Goal: Task Accomplishment & Management: Use online tool/utility

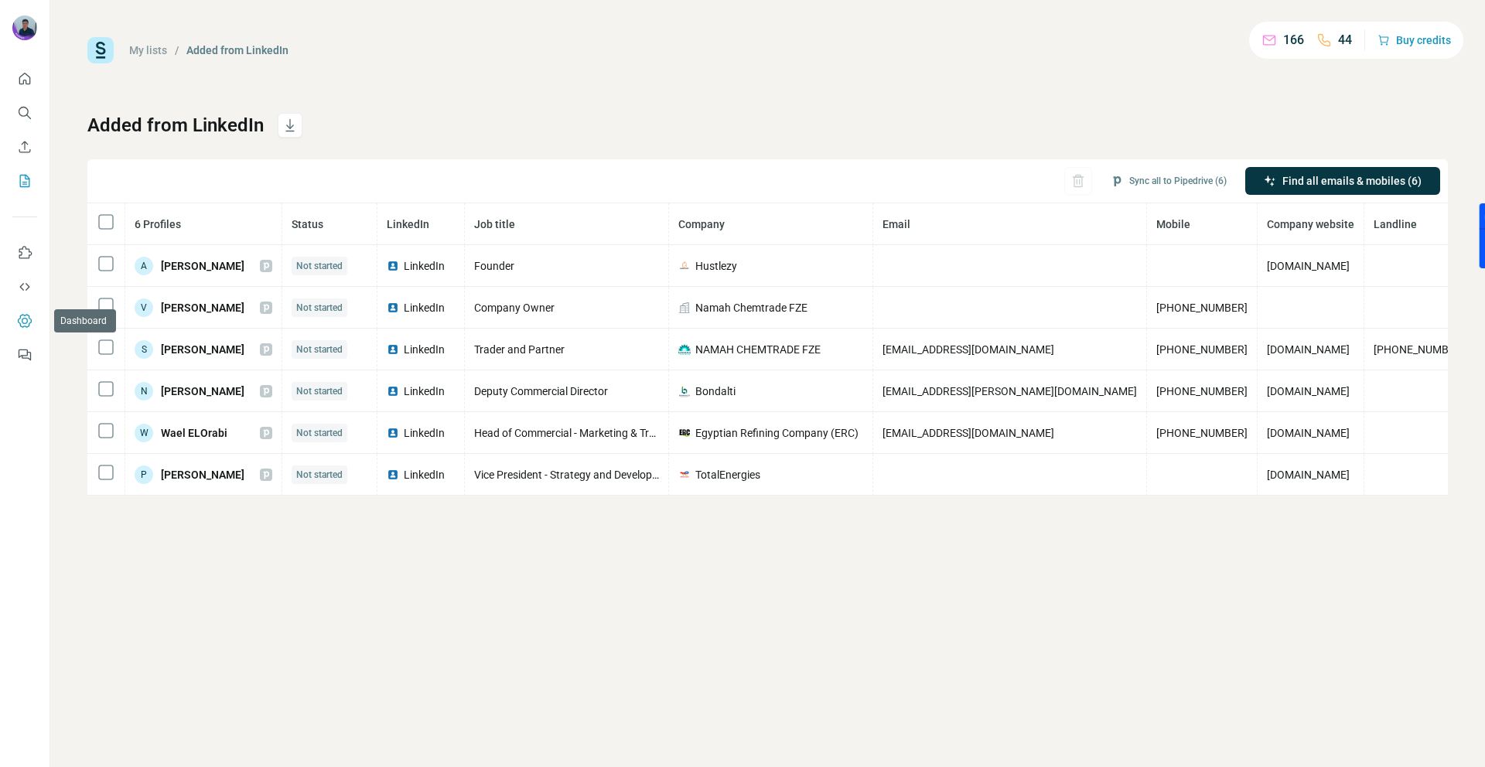
click at [22, 318] on icon "Dashboard" at bounding box center [24, 320] width 15 height 15
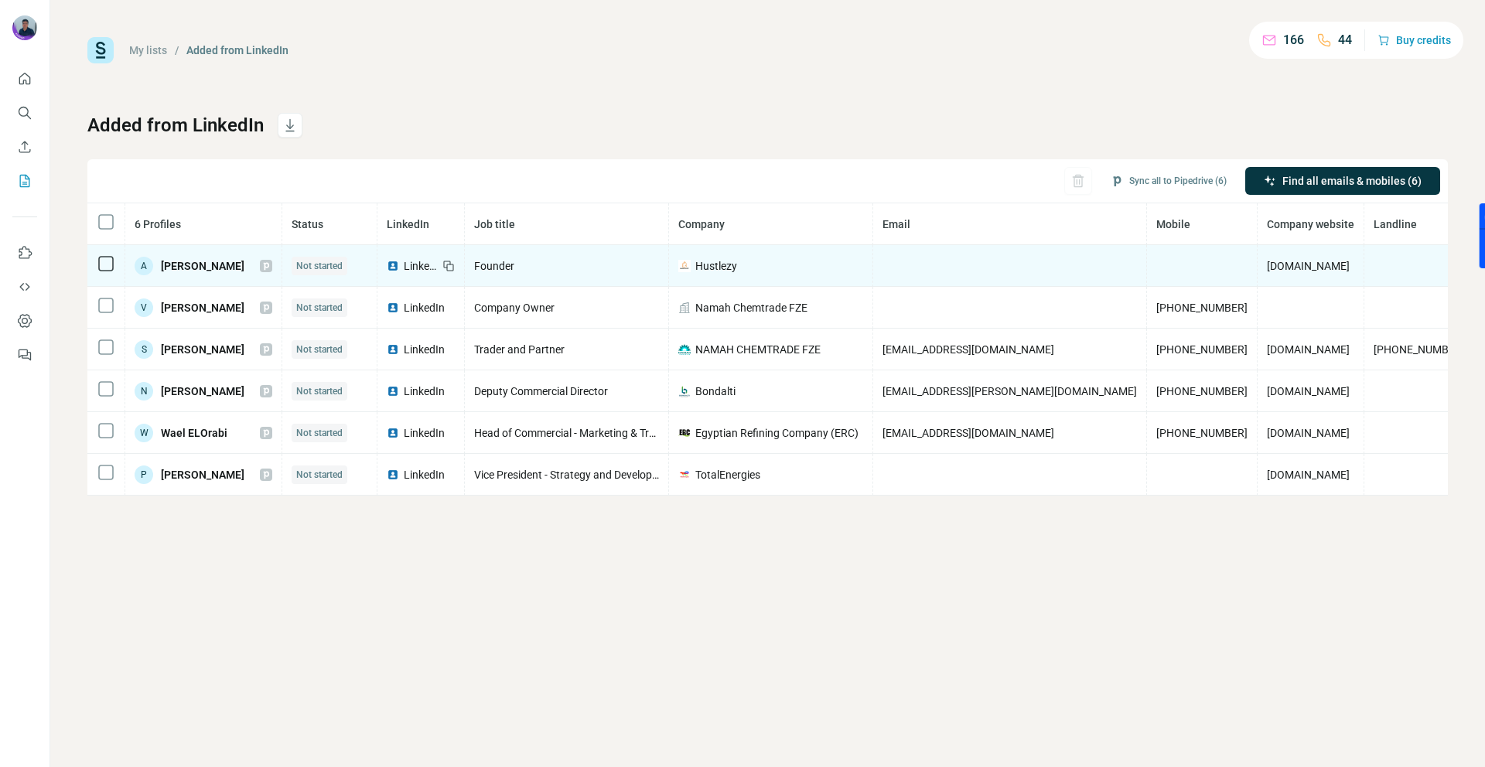
click at [936, 259] on td at bounding box center [1010, 266] width 274 height 42
click at [978, 268] on td at bounding box center [1010, 266] width 274 height 42
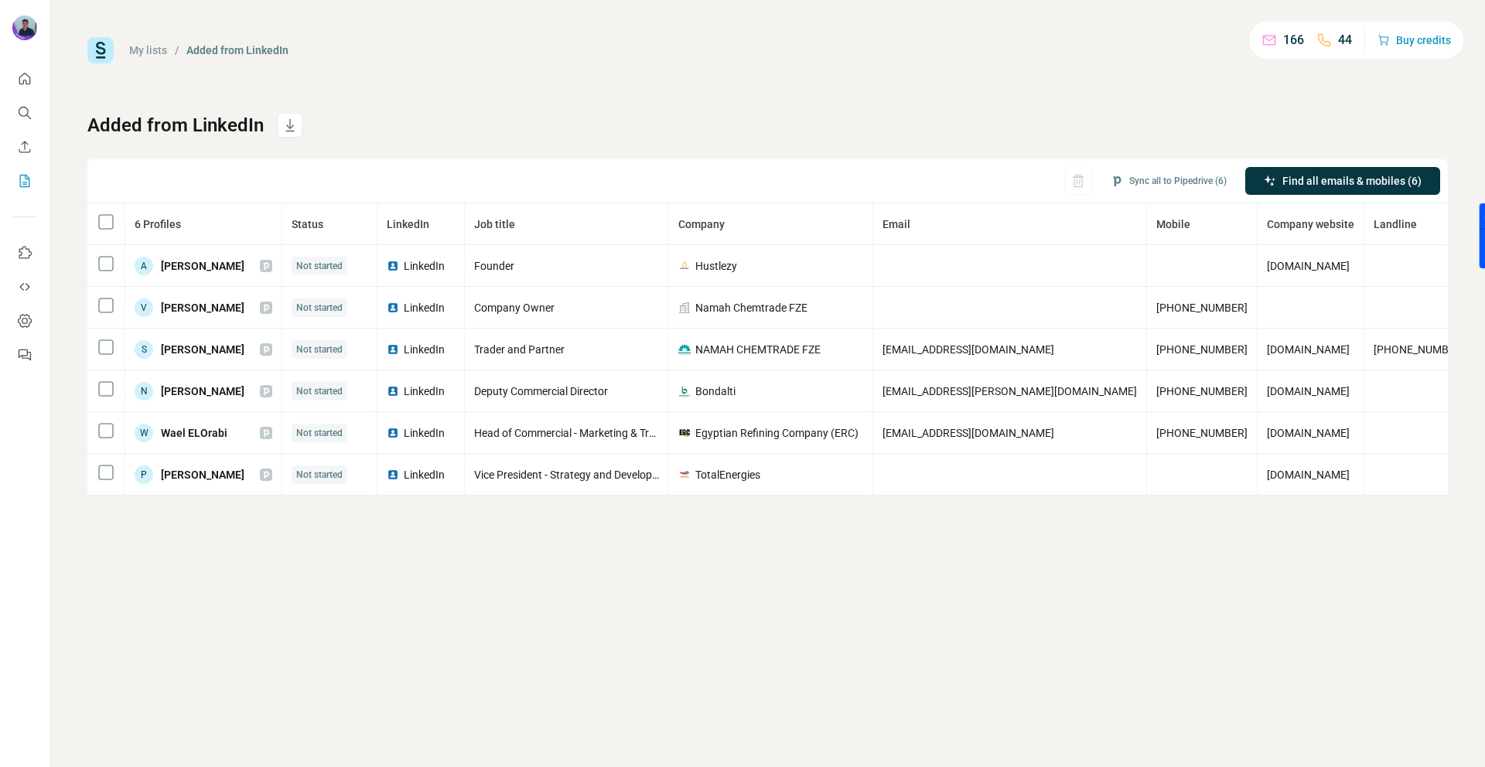
click at [822, 96] on div "My lists / Added from LinkedIn 166 44 Buy credits Added from LinkedIn Sync all …" at bounding box center [767, 266] width 1361 height 459
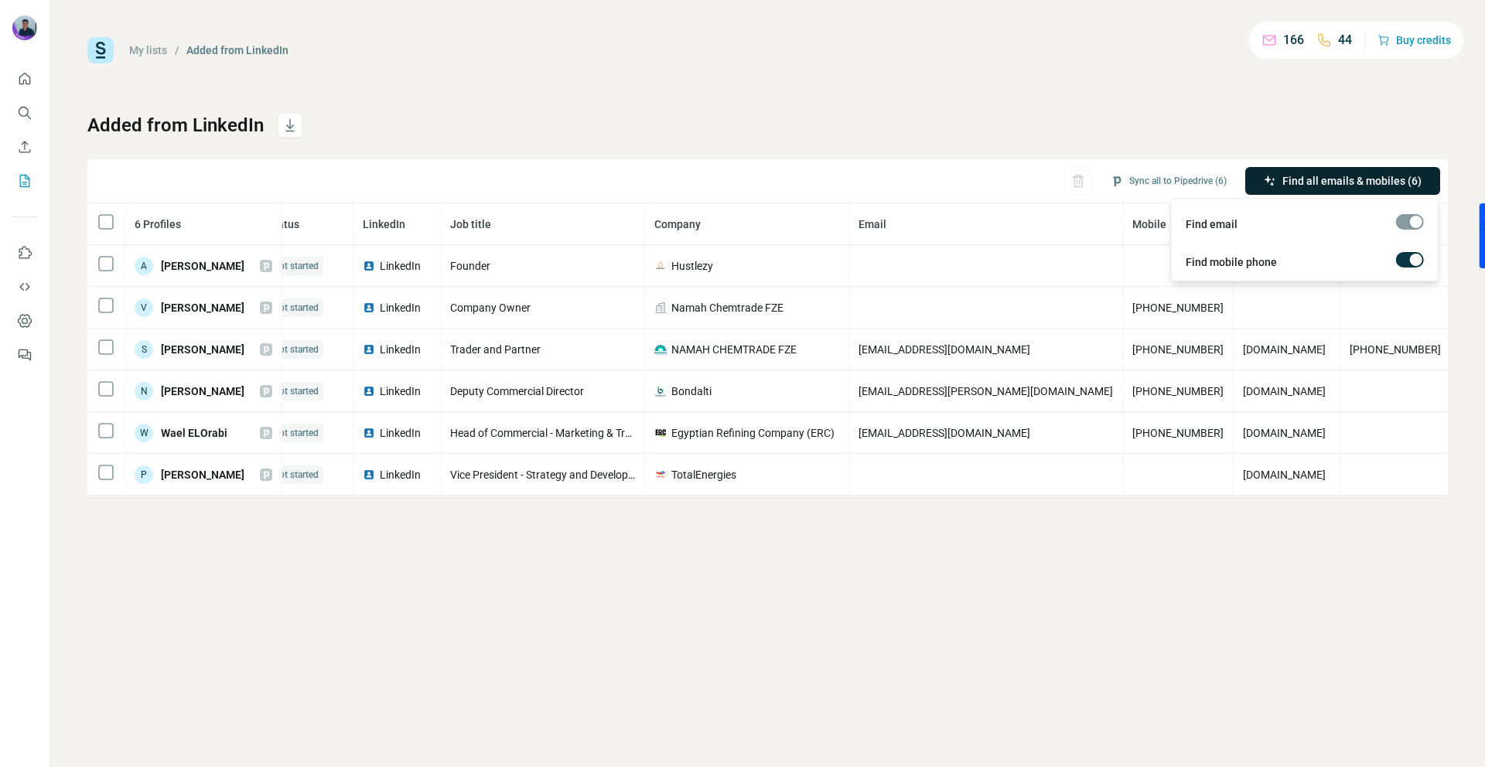
click at [1323, 168] on button "Find all emails & mobiles (6)" at bounding box center [1343, 181] width 195 height 28
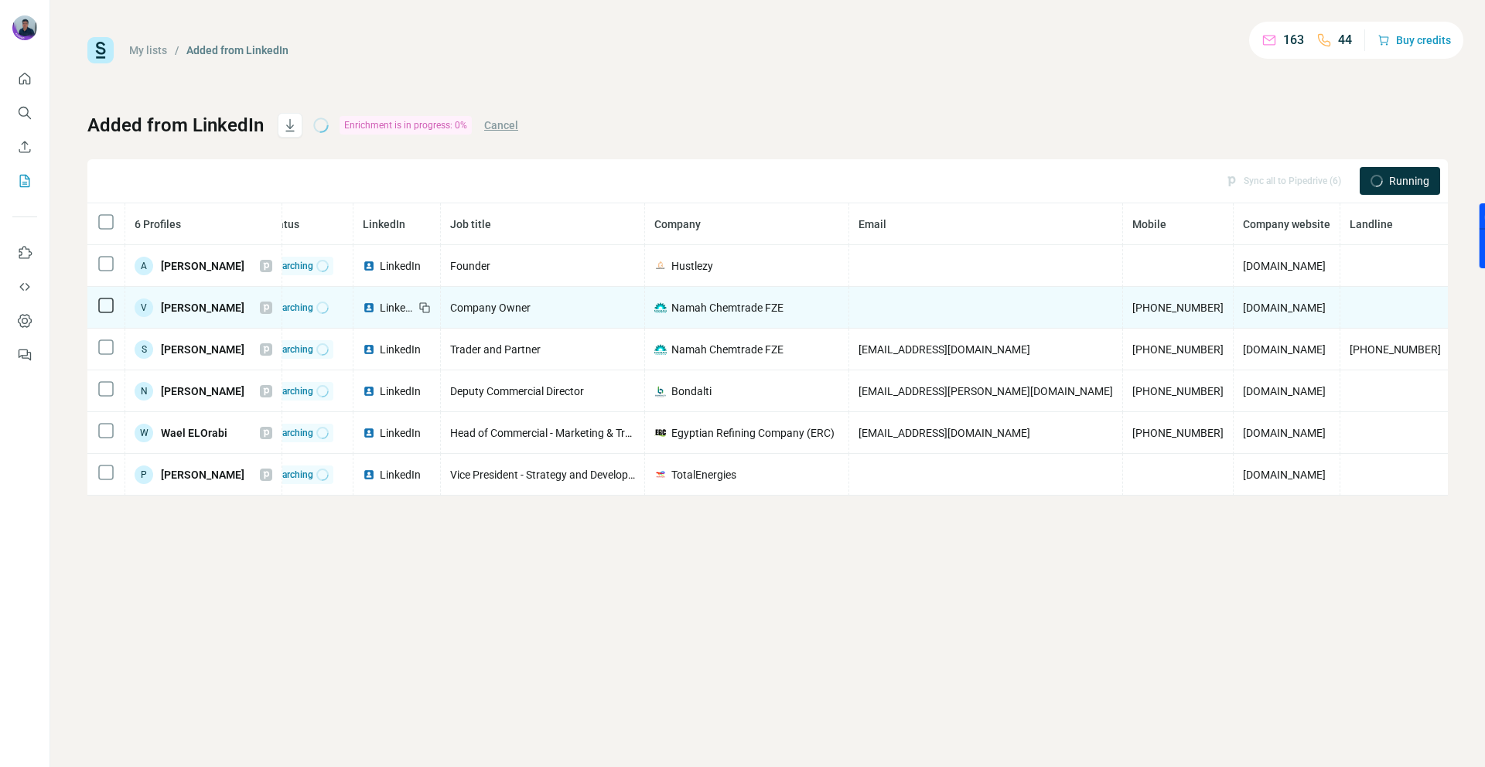
click at [905, 289] on td at bounding box center [986, 308] width 274 height 42
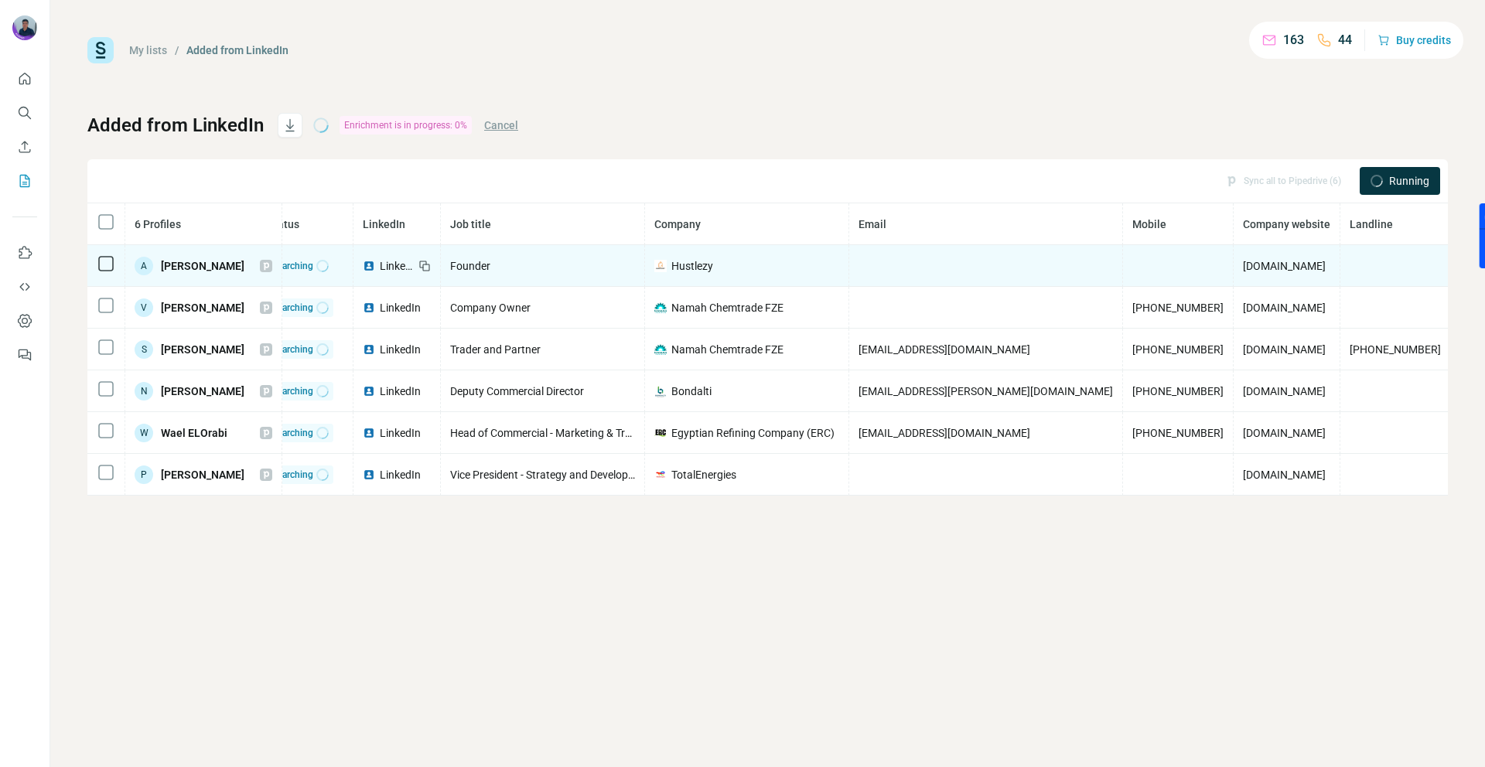
click at [909, 261] on td at bounding box center [986, 266] width 274 height 42
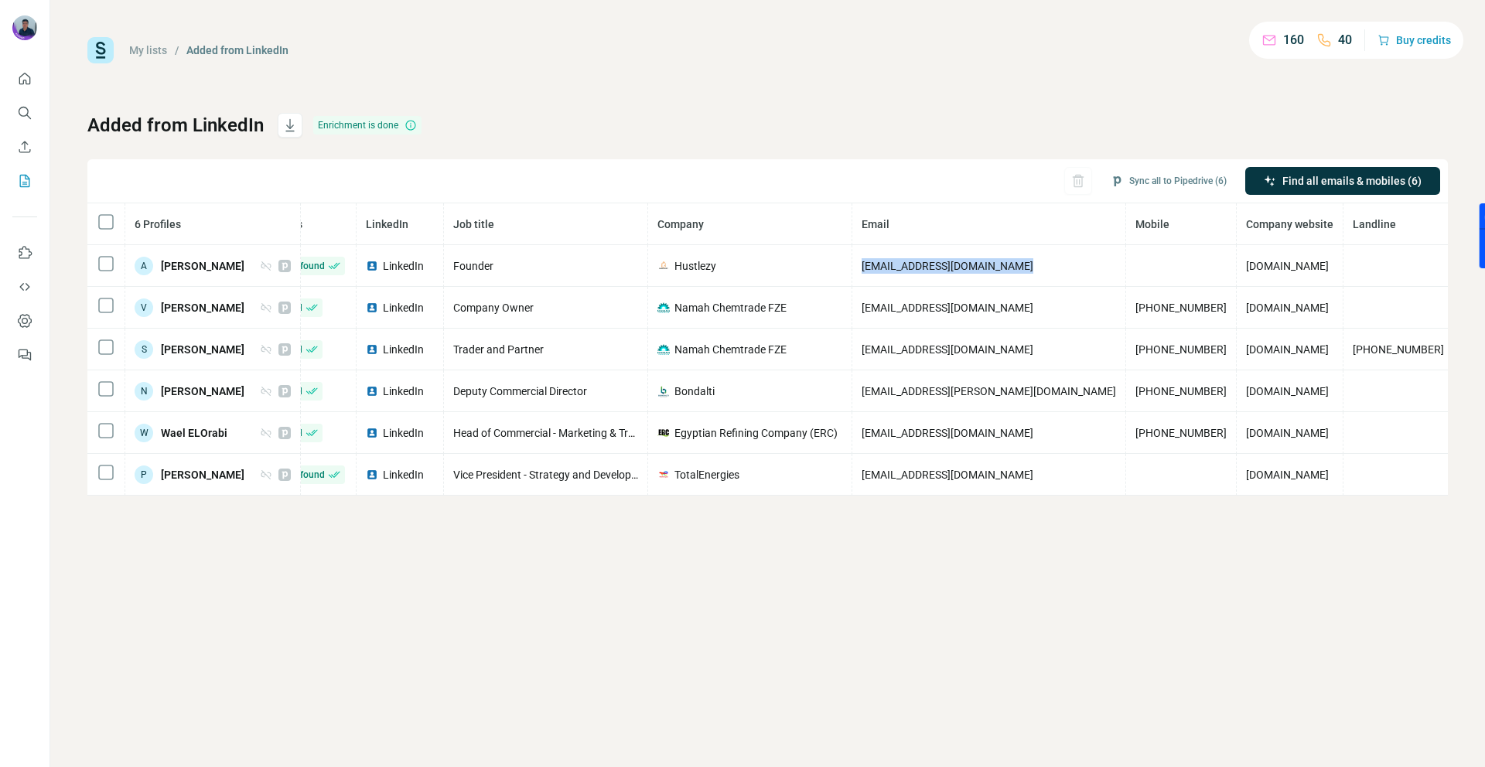
scroll to position [0, 0]
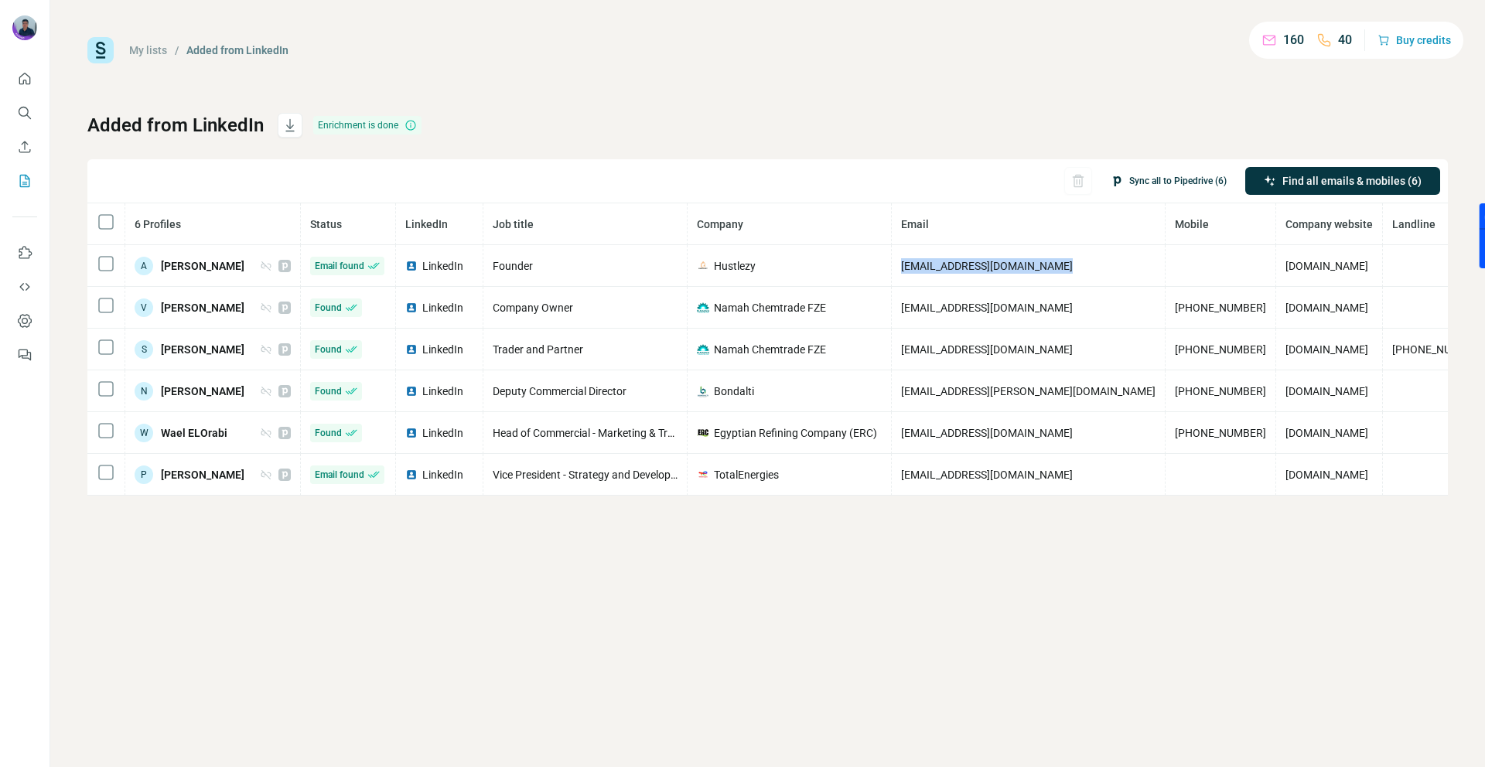
click at [1178, 184] on button "Sync all to Pipedrive (6)" at bounding box center [1169, 180] width 138 height 23
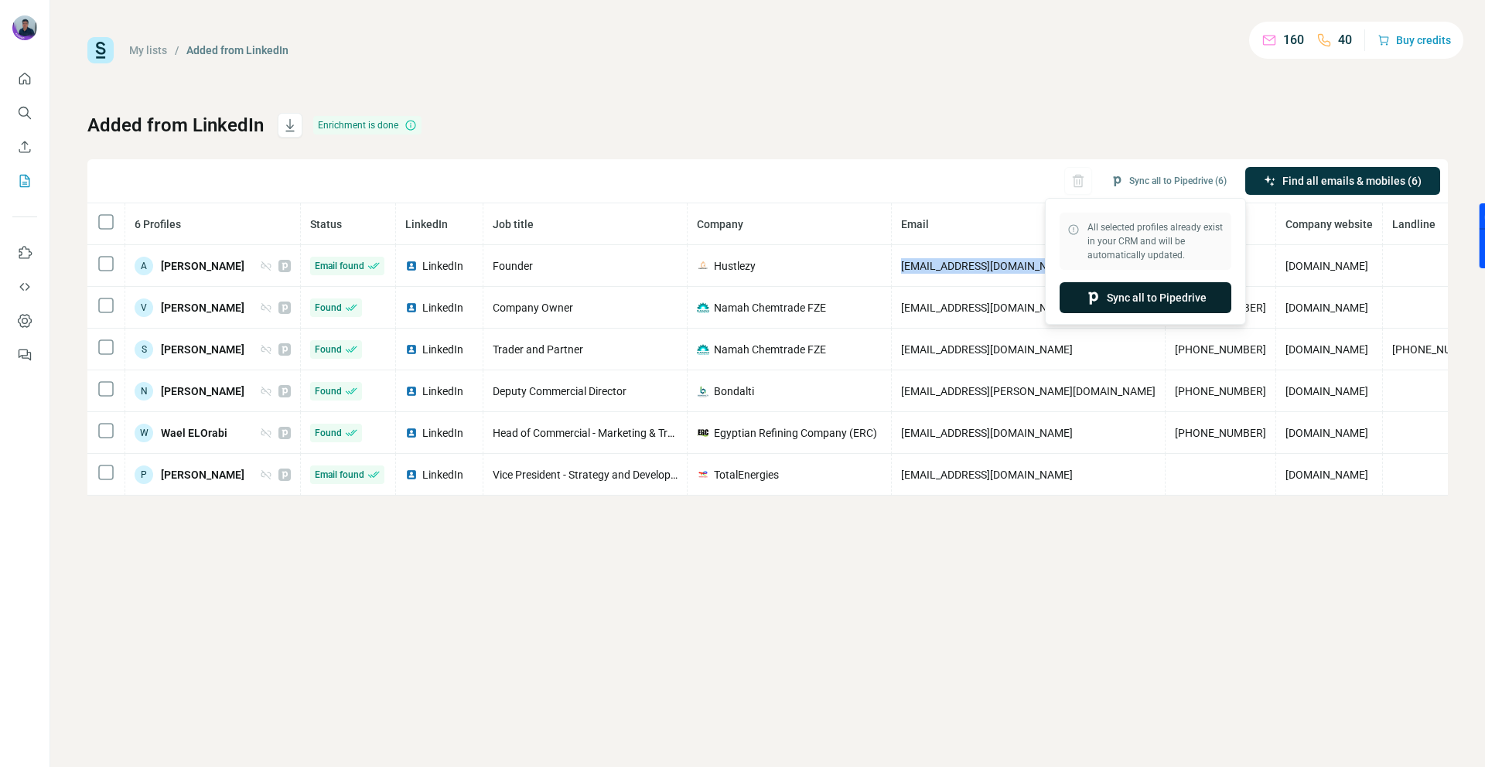
click at [1178, 293] on button "Sync all to Pipedrive" at bounding box center [1146, 297] width 172 height 31
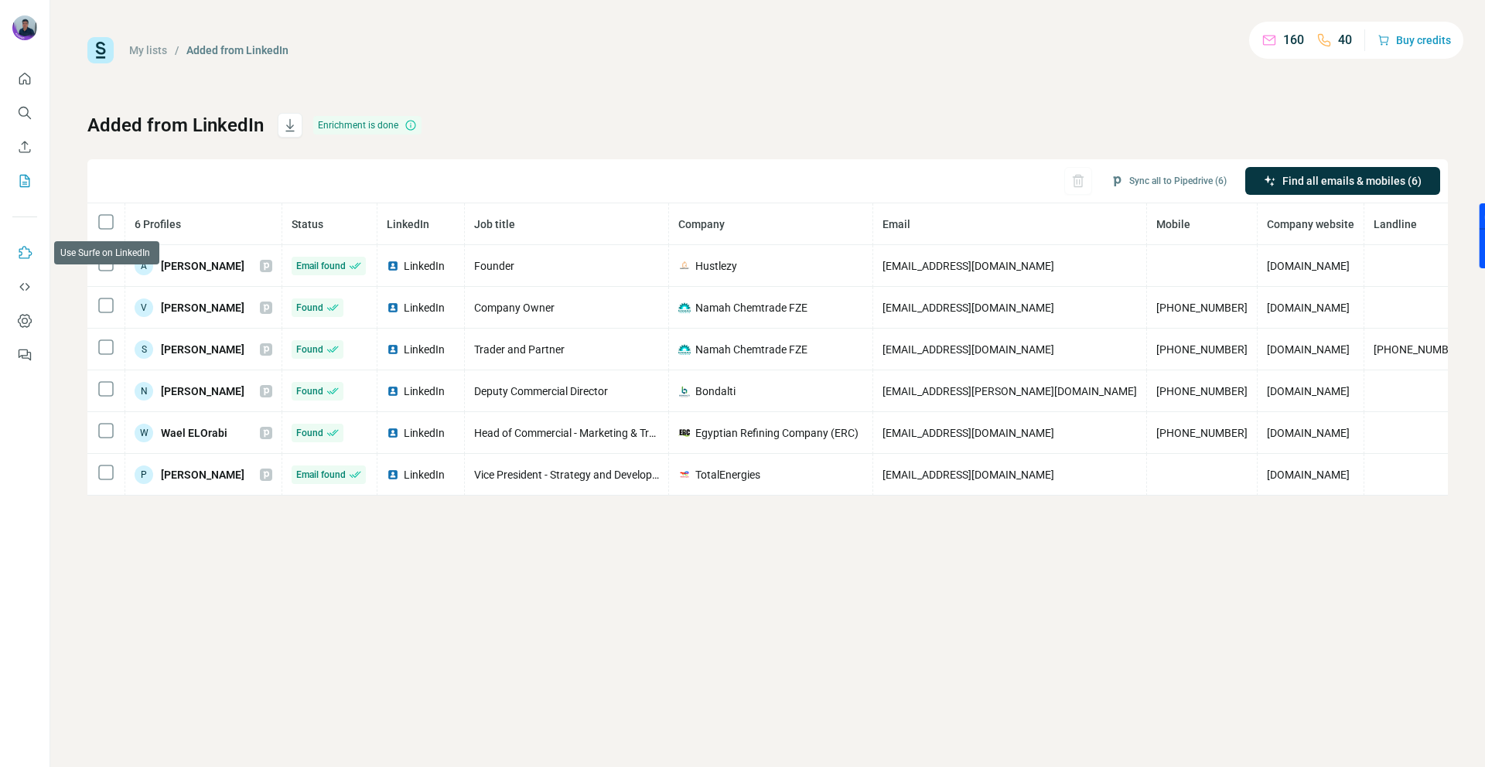
click at [15, 252] on button "Use Surfe on LinkedIn" at bounding box center [24, 253] width 25 height 28
click at [25, 326] on icon "Dashboard" at bounding box center [25, 320] width 14 height 13
click at [20, 79] on icon "Quick start" at bounding box center [24, 78] width 15 height 15
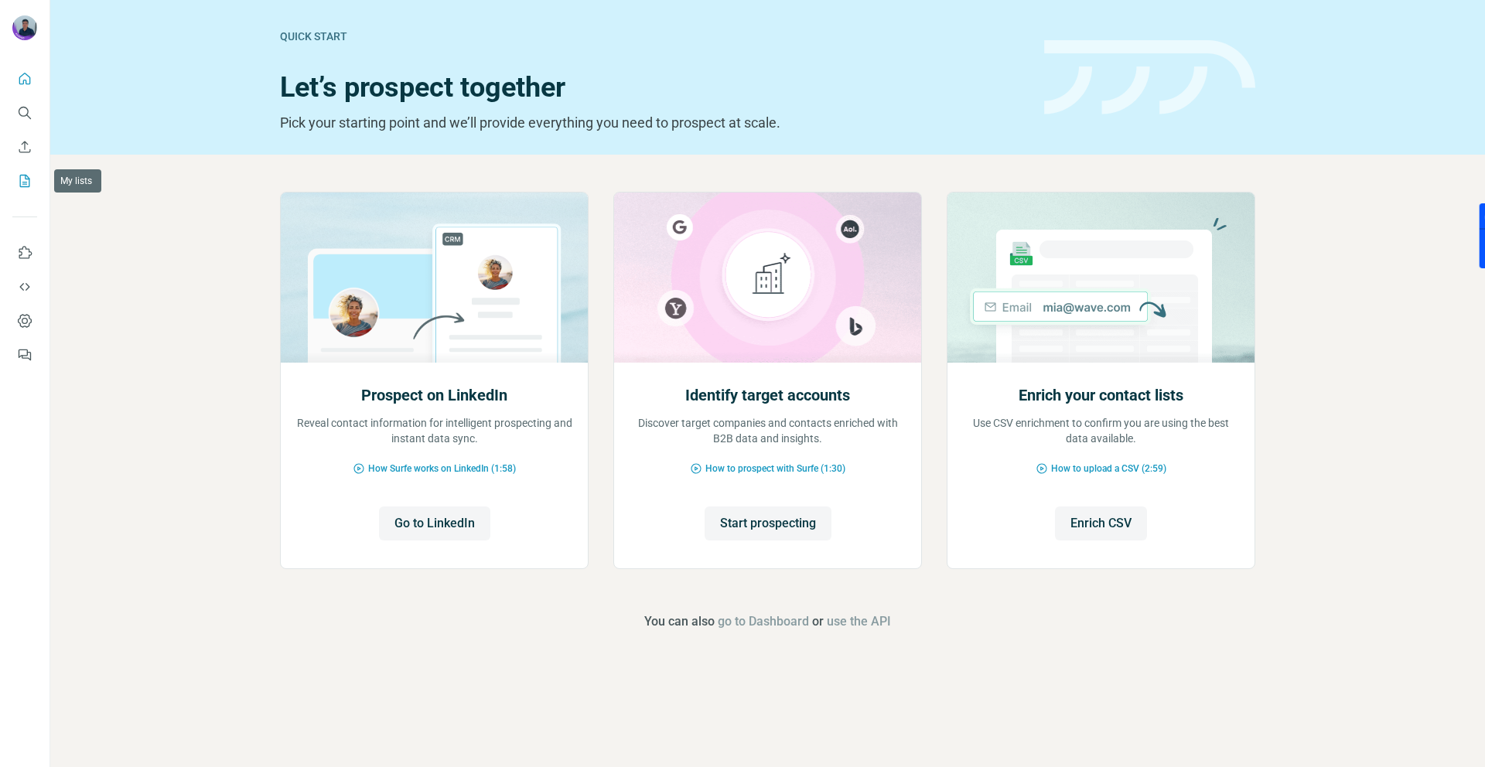
click at [22, 174] on icon "My lists" at bounding box center [24, 180] width 15 height 15
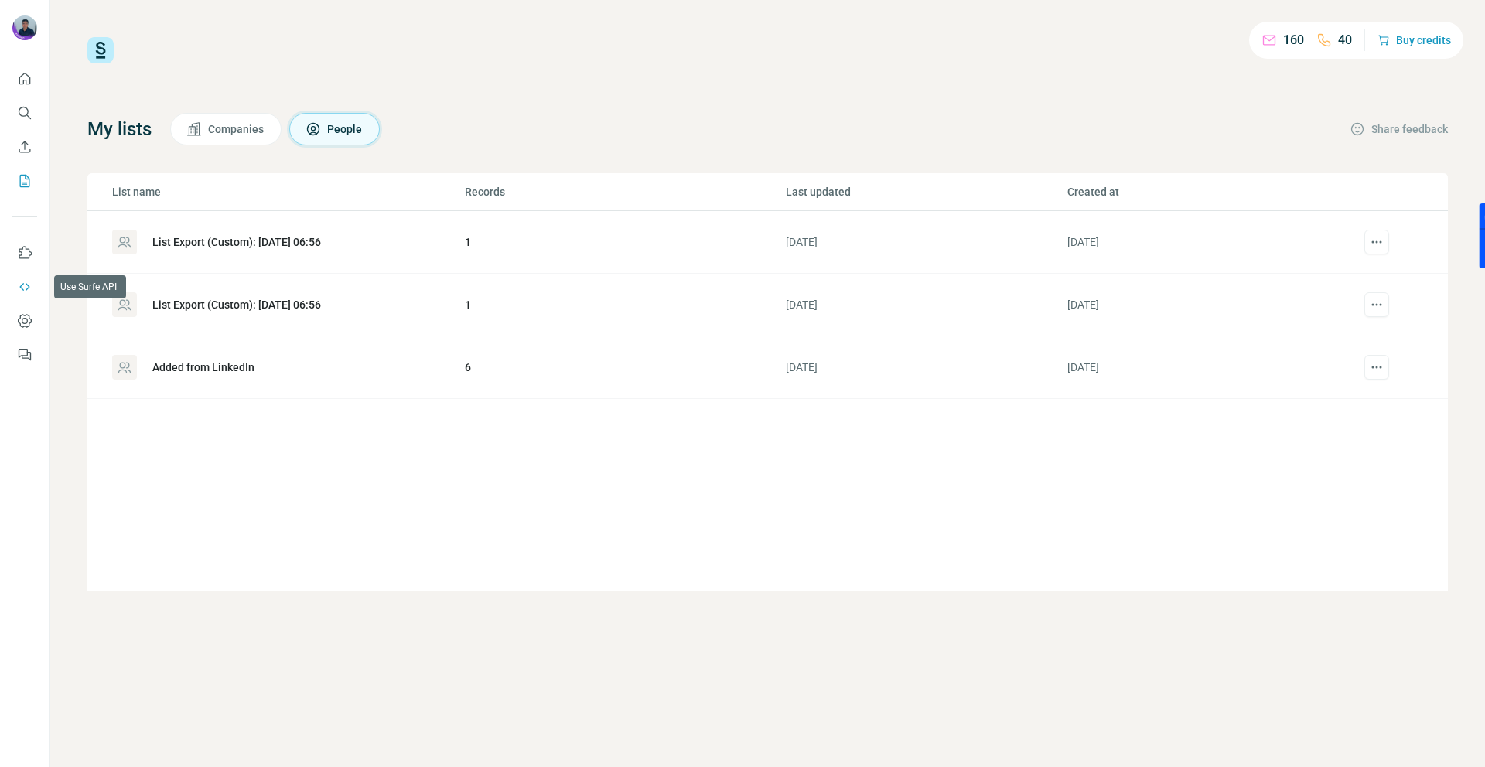
click at [26, 282] on icon "Use Surfe API" at bounding box center [24, 286] width 15 height 15
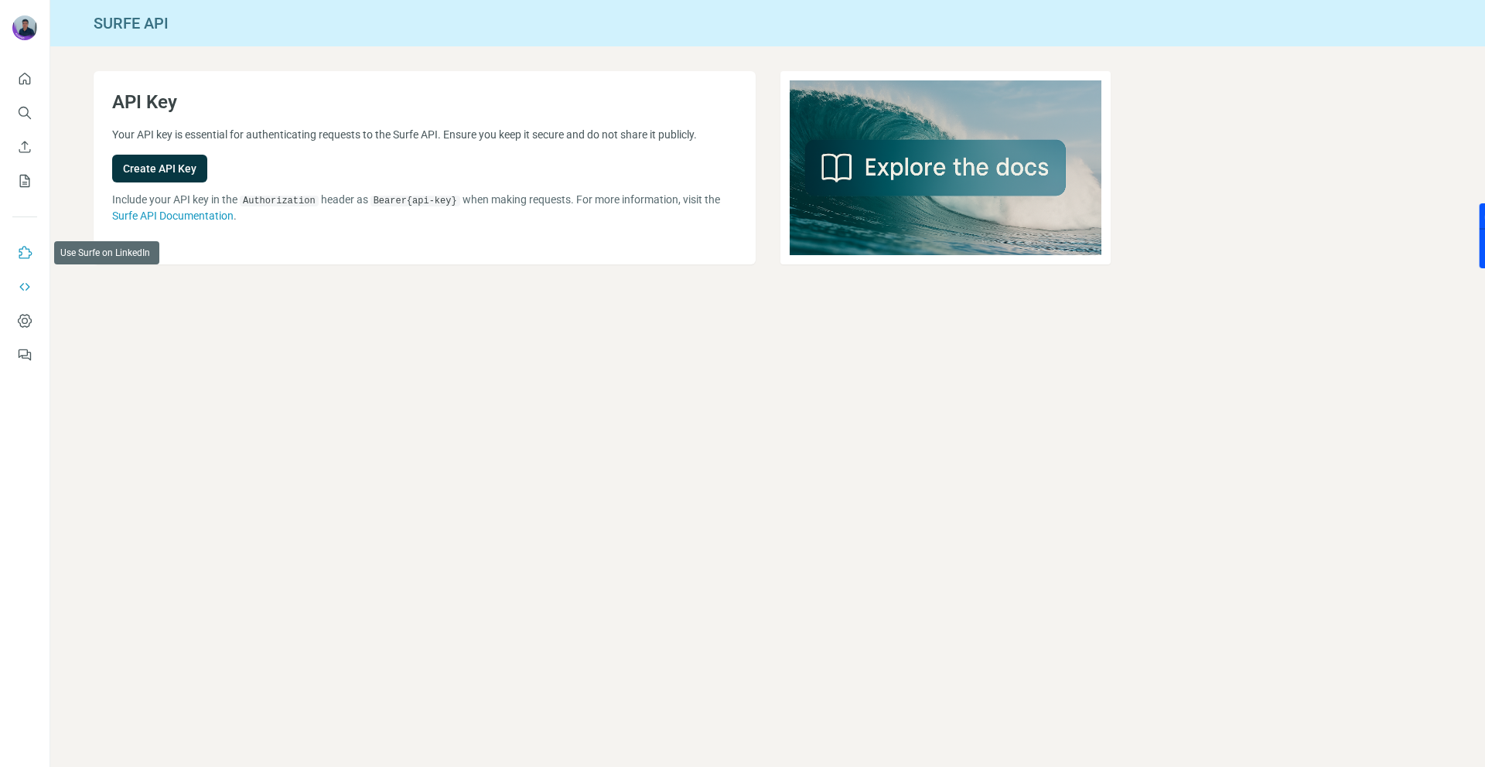
click at [20, 248] on icon "Use Surfe on LinkedIn" at bounding box center [25, 252] width 13 height 12
click at [19, 320] on icon "Dashboard" at bounding box center [24, 320] width 15 height 15
click at [15, 324] on button "Dashboard" at bounding box center [24, 321] width 25 height 28
click at [36, 73] on button "Quick start" at bounding box center [24, 79] width 25 height 28
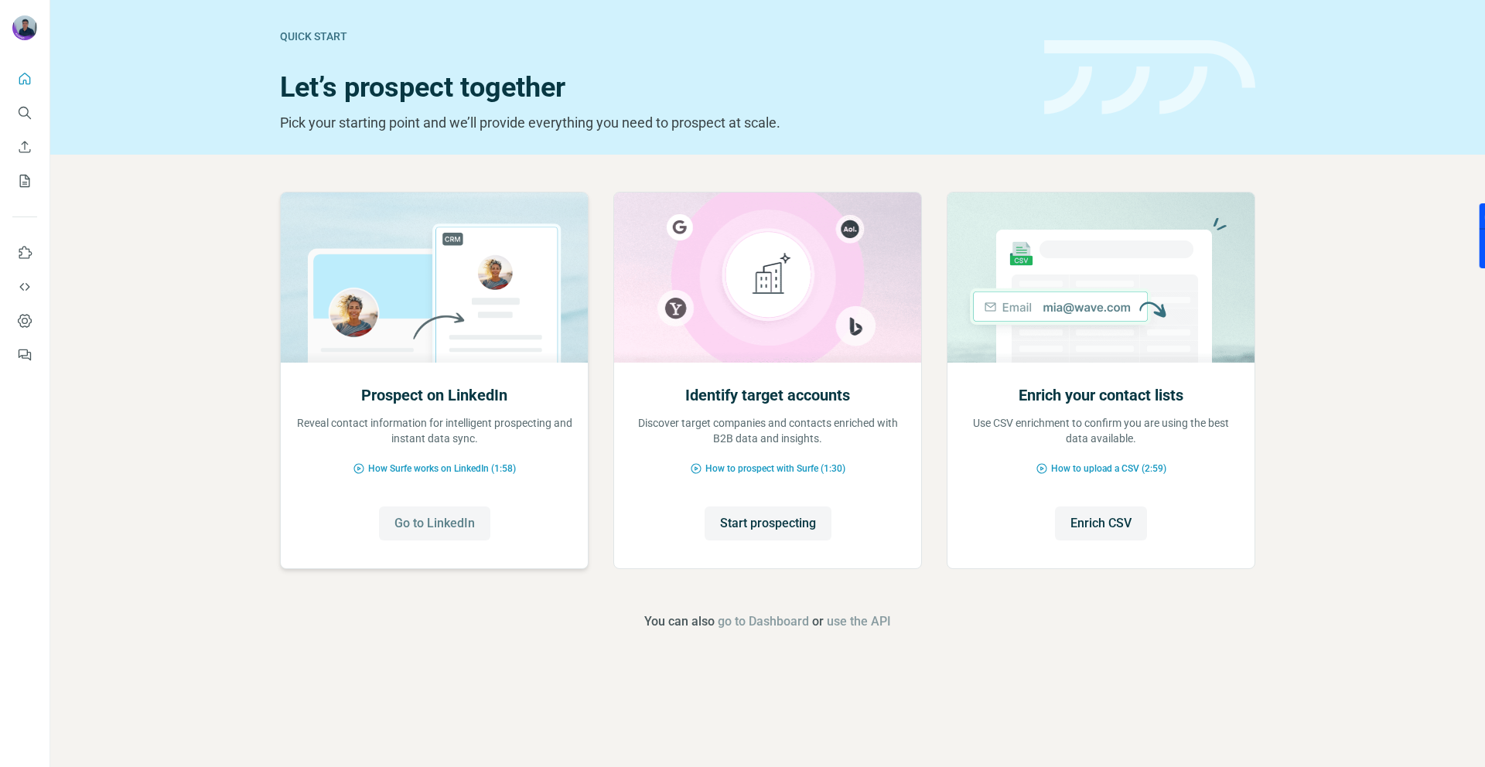
click at [453, 518] on span "Go to LinkedIn" at bounding box center [435, 523] width 80 height 19
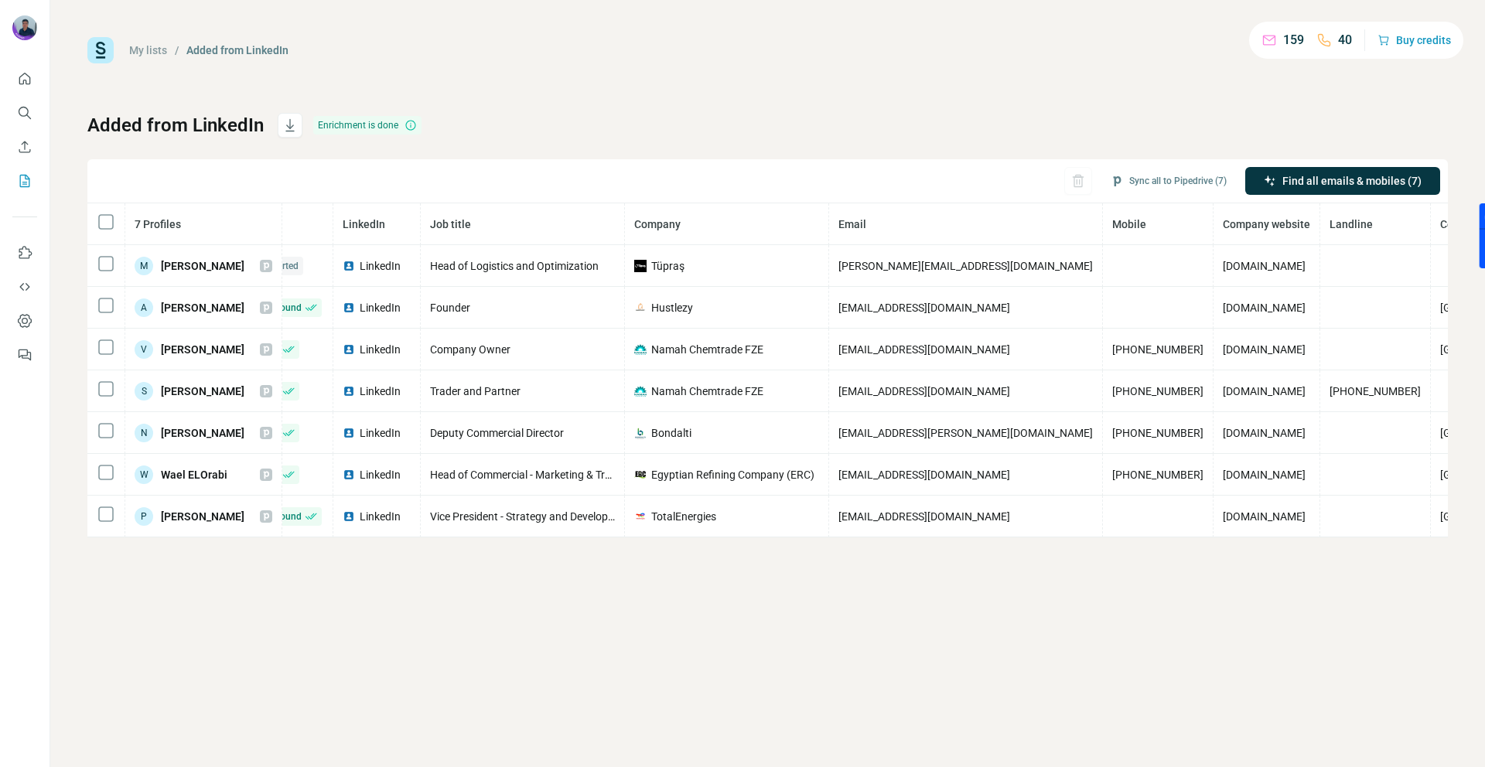
scroll to position [0, 91]
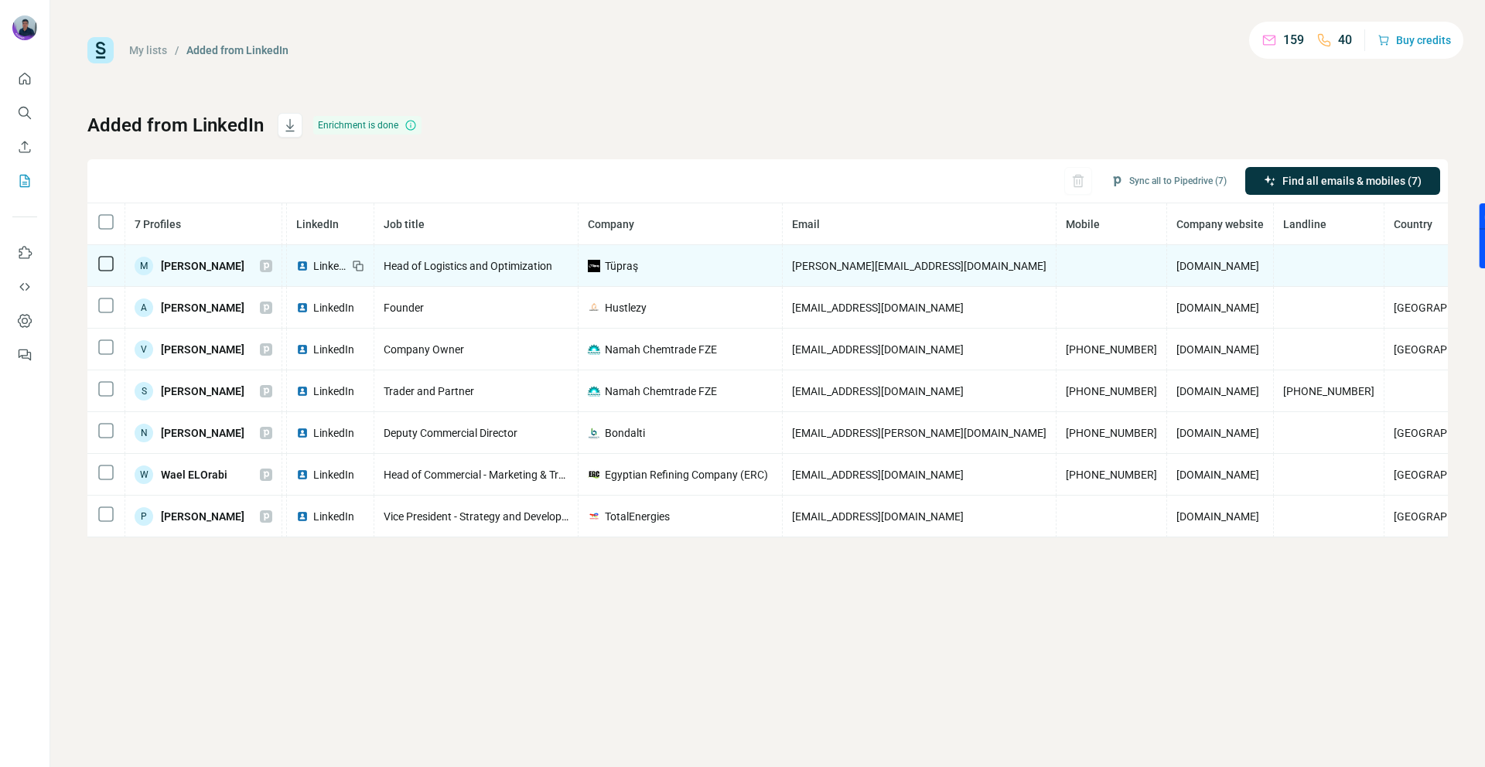
click at [1407, 258] on td at bounding box center [1446, 266] width 123 height 42
click at [1385, 260] on td at bounding box center [1446, 266] width 123 height 42
